Goal: Information Seeking & Learning: Learn about a topic

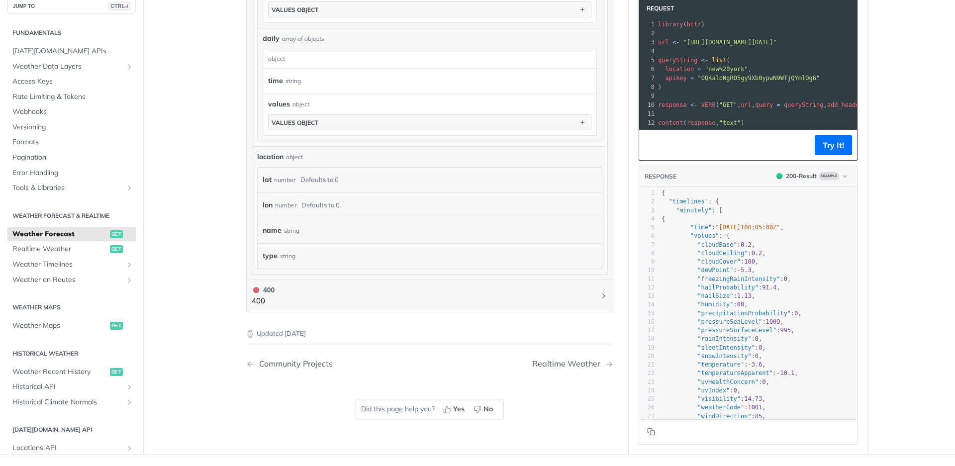
scroll to position [1004, 0]
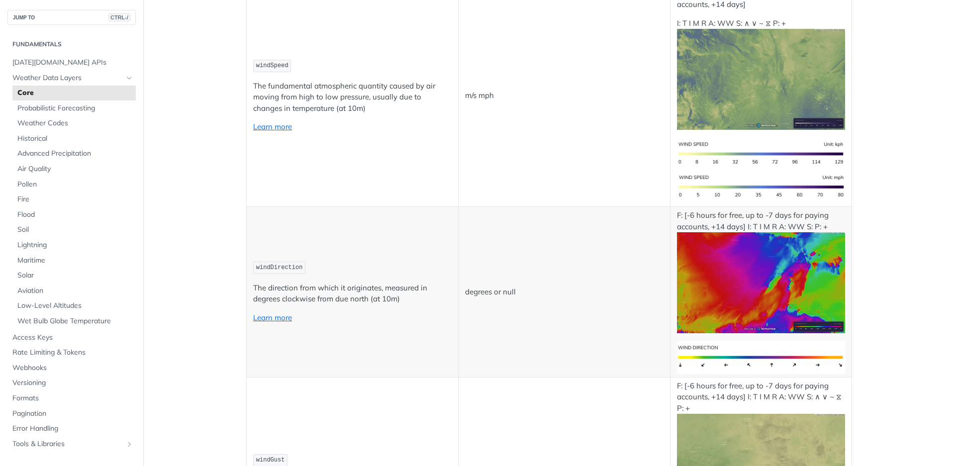
scroll to position [955, 0]
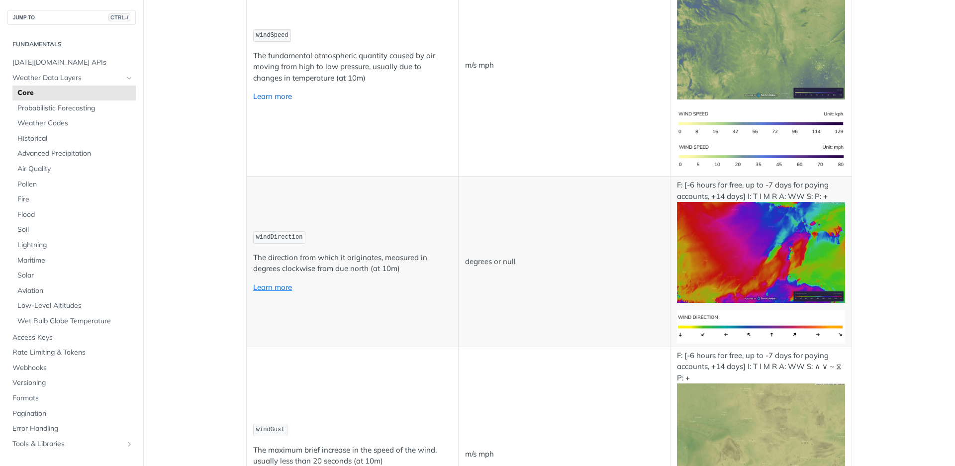
click at [278, 99] on link "Learn more" at bounding box center [272, 96] width 39 height 9
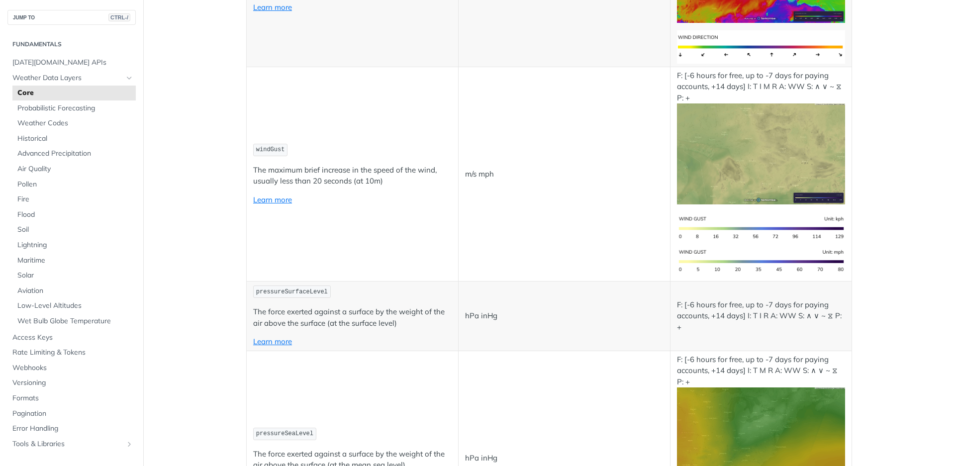
scroll to position [1254, 0]
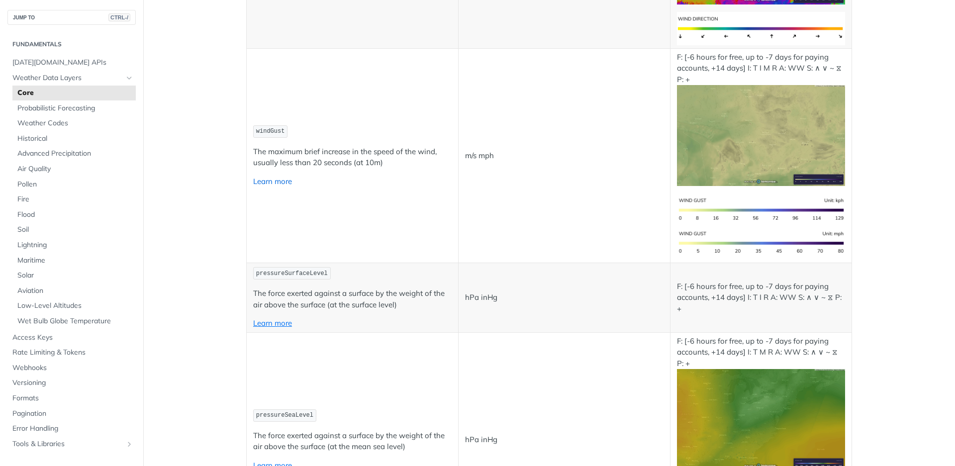
click at [282, 184] on link "Learn more" at bounding box center [272, 181] width 39 height 9
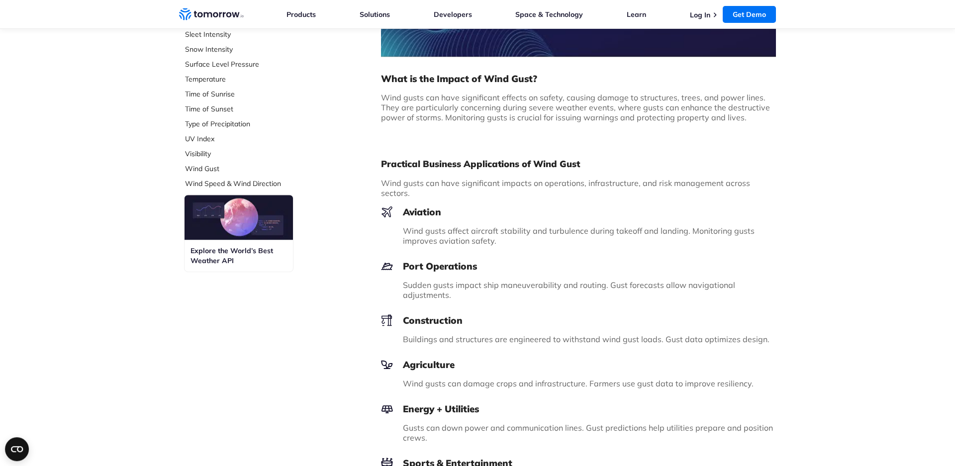
scroll to position [481, 0]
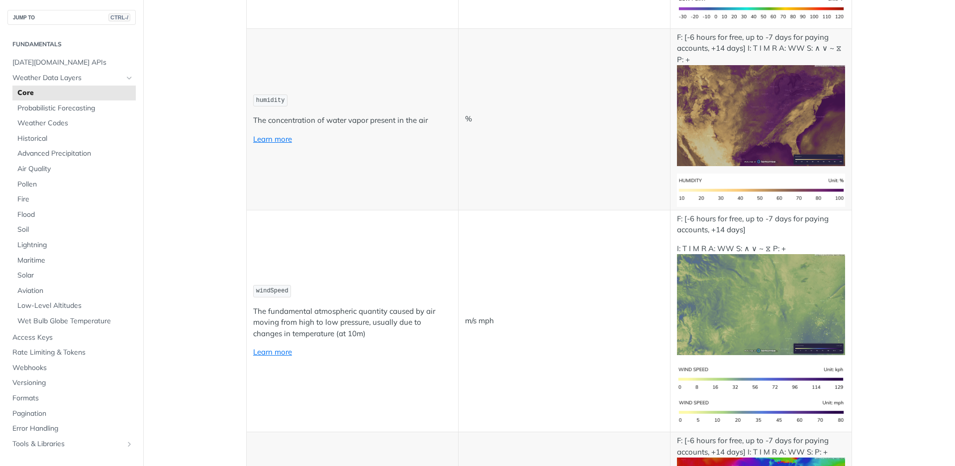
scroll to position [836, 0]
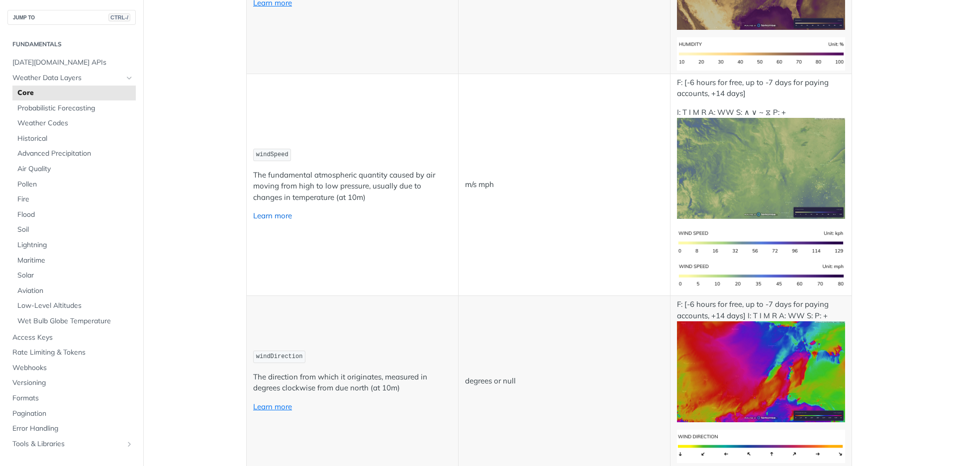
click at [273, 219] on link "Learn more" at bounding box center [272, 215] width 39 height 9
